Goal: Task Accomplishment & Management: Use online tool/utility

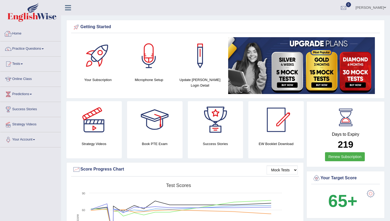
click at [25, 32] on link "Home" at bounding box center [30, 32] width 61 height 13
click at [24, 49] on link "Practice Questions" at bounding box center [30, 47] width 61 height 13
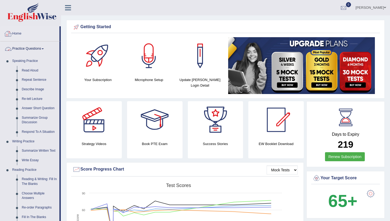
click at [20, 33] on link "Home" at bounding box center [29, 32] width 59 height 13
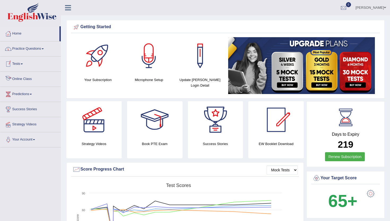
click at [24, 77] on link "Online Class" at bounding box center [30, 78] width 61 height 13
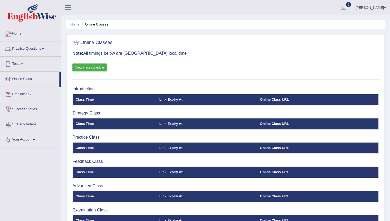
click at [18, 33] on link "Home" at bounding box center [30, 32] width 61 height 13
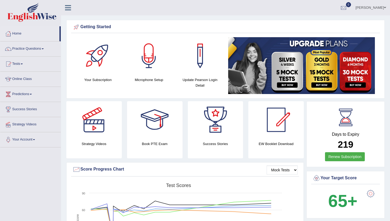
click at [20, 64] on link "Tests" at bounding box center [30, 63] width 61 height 13
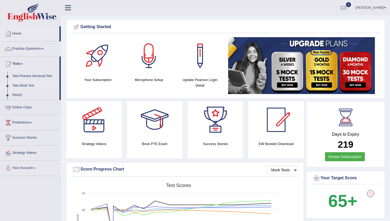
click at [28, 87] on link "Take Mock Test" at bounding box center [35, 86] width 50 height 10
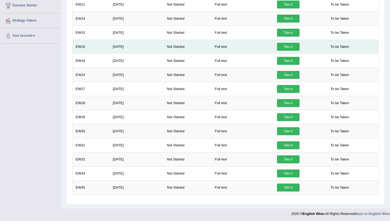
scroll to position [133, 0]
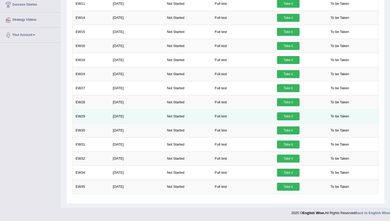
click at [291, 114] on link "Take it" at bounding box center [288, 116] width 23 height 8
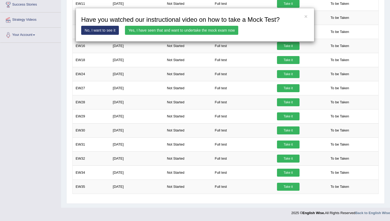
click at [225, 31] on link "Yes, I have seen that and want to undertake the mock exam now" at bounding box center [181, 30] width 113 height 9
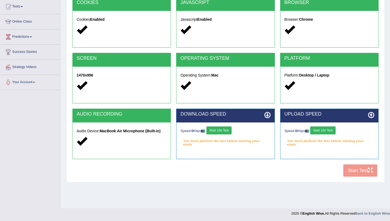
scroll to position [58, 0]
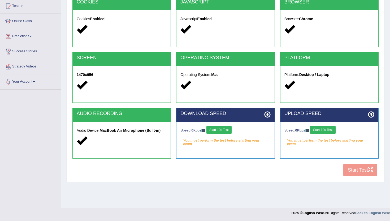
click at [269, 115] on icon at bounding box center [268, 114] width 6 height 6
click at [229, 129] on button "Start 10s Test" at bounding box center [219, 130] width 25 height 8
click at [318, 129] on button "Start 10s Test" at bounding box center [322, 130] width 25 height 8
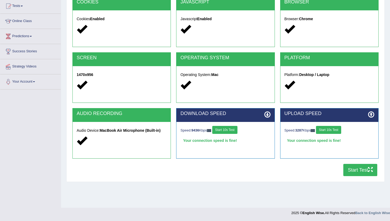
click at [358, 172] on button "Start Test" at bounding box center [361, 170] width 34 height 12
